Goal: Complete application form

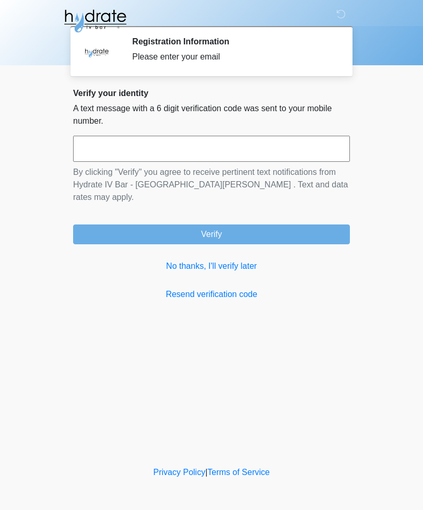
click at [300, 161] on input "text" at bounding box center [211, 149] width 277 height 26
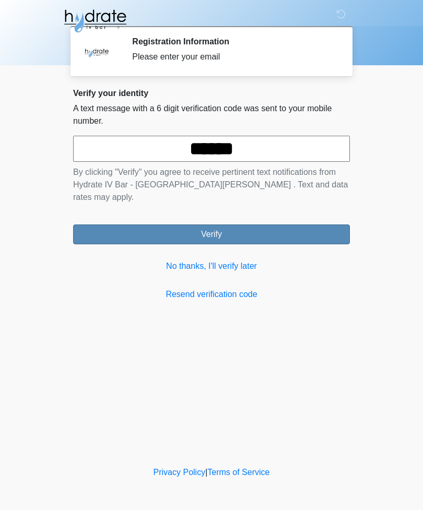
type input "******"
click at [303, 224] on button "Verify" at bounding box center [211, 234] width 277 height 20
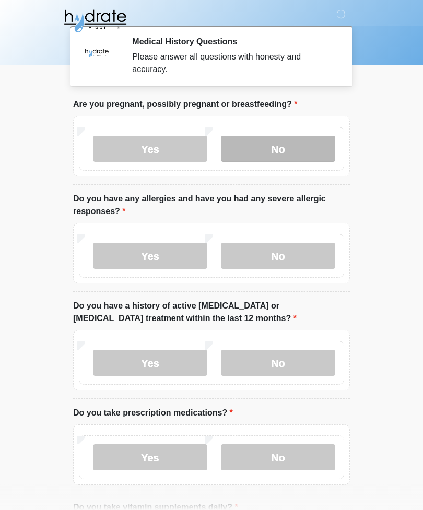
click at [303, 158] on label "No" at bounding box center [278, 149] width 114 height 26
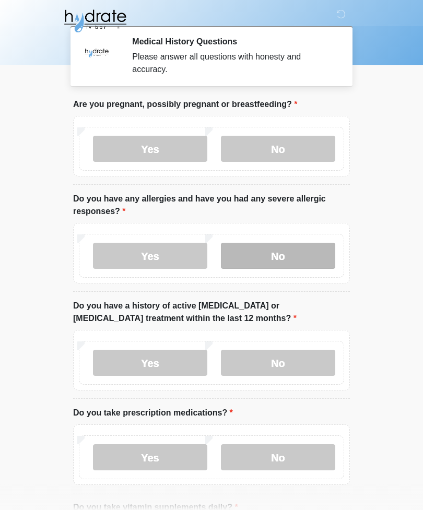
click at [306, 259] on label "No" at bounding box center [278, 256] width 114 height 26
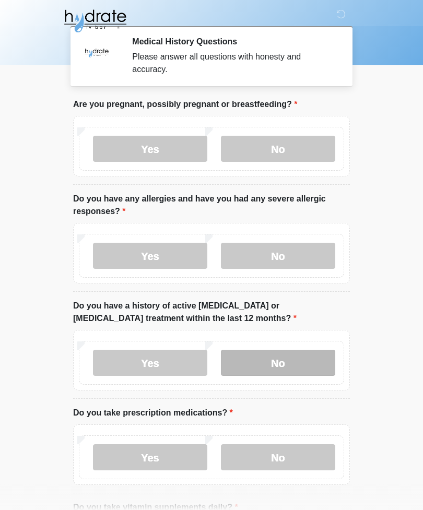
click at [305, 359] on label "No" at bounding box center [278, 363] width 114 height 26
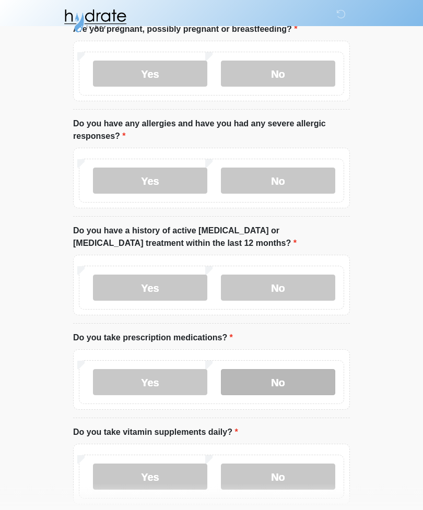
click at [301, 384] on label "No" at bounding box center [278, 382] width 114 height 26
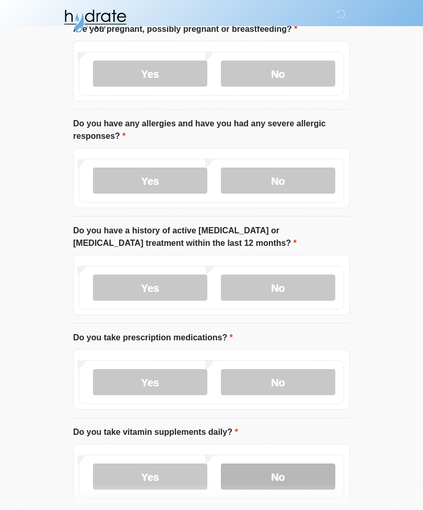
click at [301, 473] on label "No" at bounding box center [278, 476] width 114 height 26
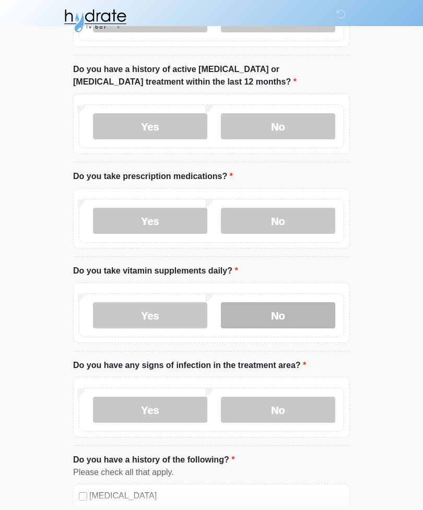
scroll to position [235, 0]
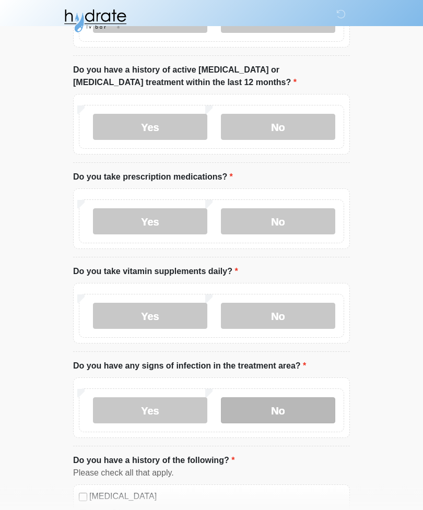
click at [311, 406] on label "No" at bounding box center [278, 411] width 114 height 26
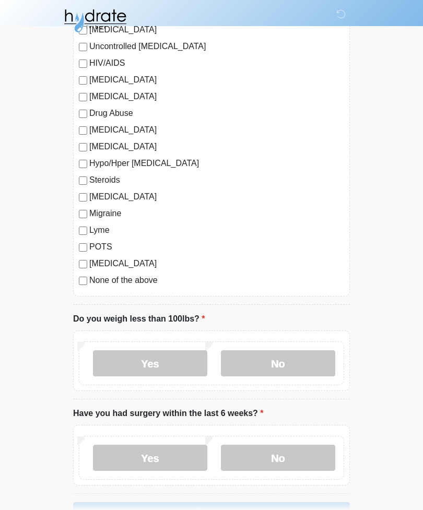
scroll to position [989, 0]
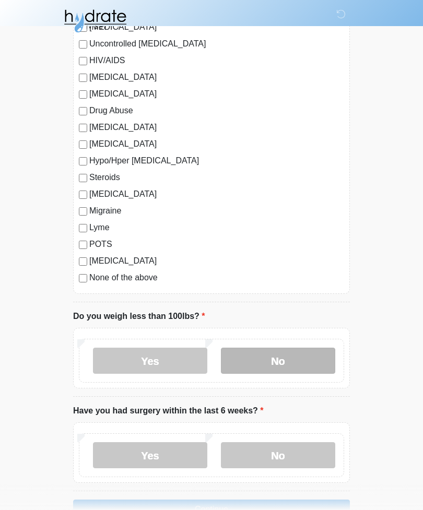
click at [303, 359] on label "No" at bounding box center [278, 360] width 114 height 26
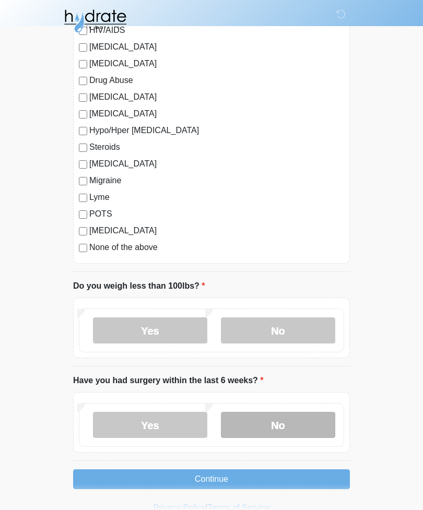
click at [298, 423] on label "No" at bounding box center [278, 425] width 114 height 26
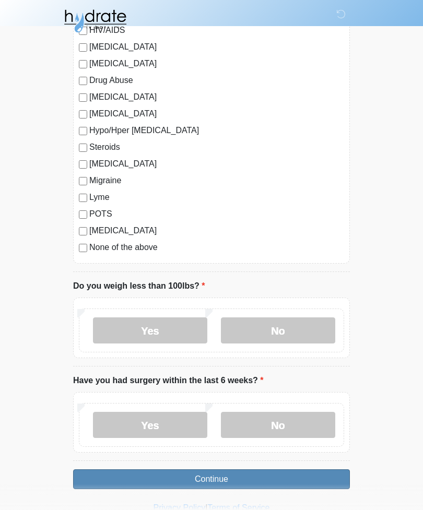
click at [303, 478] on button "Continue" at bounding box center [211, 479] width 277 height 20
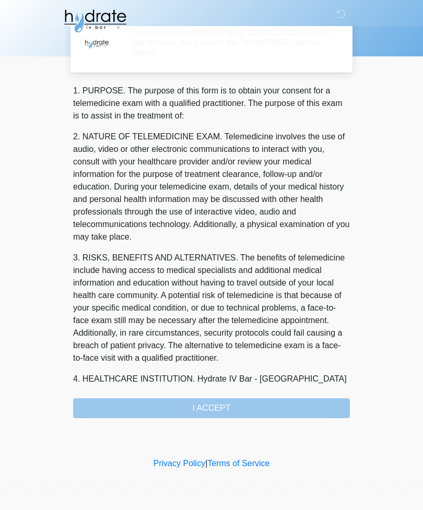
scroll to position [0, 0]
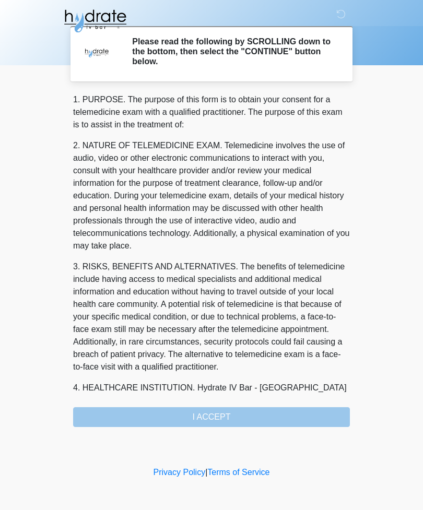
click at [100, 411] on div "1. PURPOSE. The purpose of this form is to obtain your consent for a telemedici…" at bounding box center [211, 259] width 277 height 333
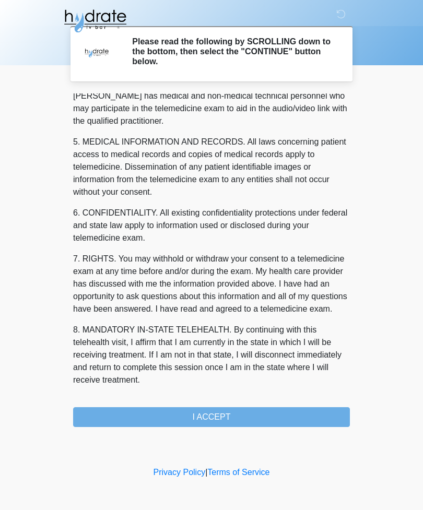
scroll to position [317, 0]
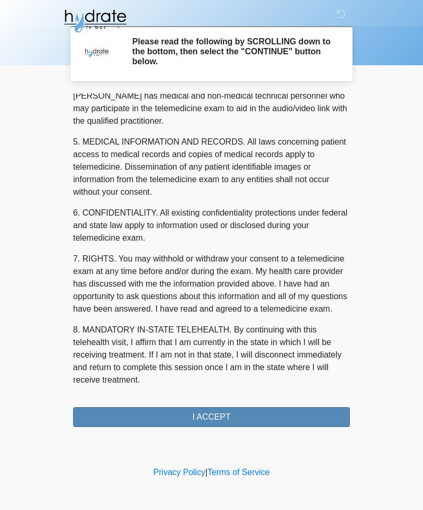
click at [116, 409] on button "I ACCEPT" at bounding box center [211, 417] width 277 height 20
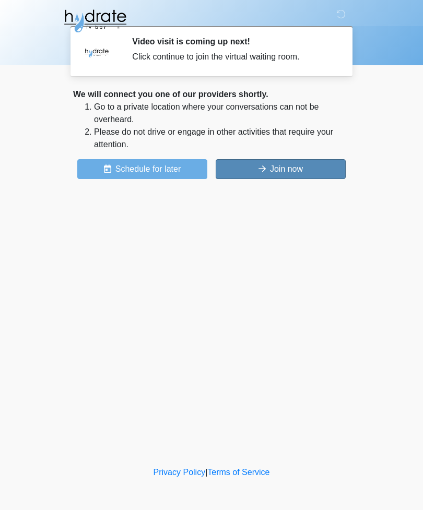
click at [258, 172] on icon at bounding box center [261, 168] width 7 height 8
